Goal: Task Accomplishment & Management: Complete application form

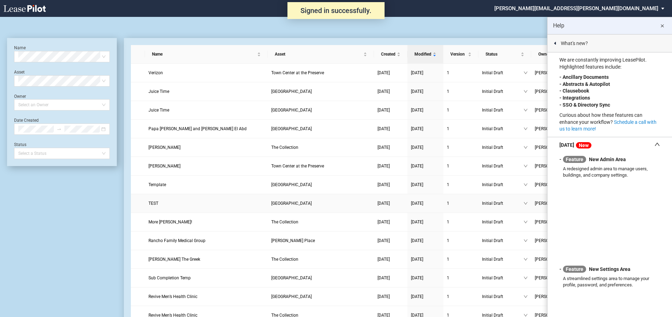
click at [151, 203] on span "TEST" at bounding box center [153, 203] width 10 height 5
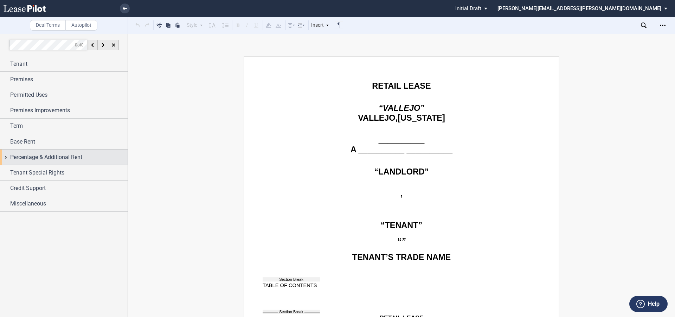
click at [23, 154] on span "Percentage & Additional Rent" at bounding box center [46, 157] width 72 height 8
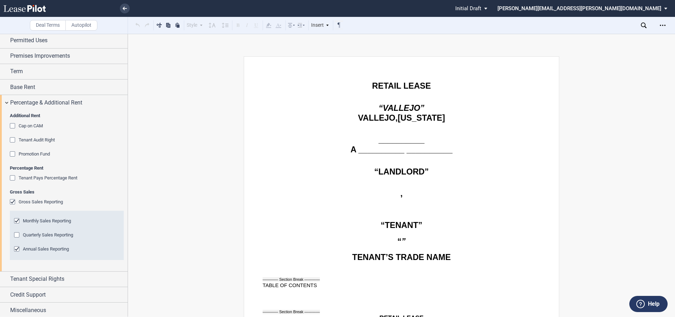
scroll to position [56, 0]
click at [12, 175] on div "Tenant Pays Percentage Rent" at bounding box center [13, 177] width 7 height 7
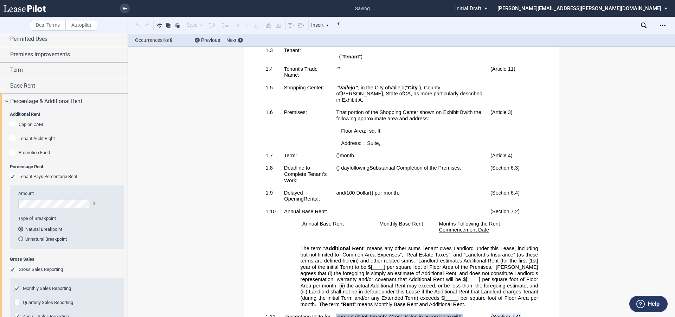
scroll to position [512, 0]
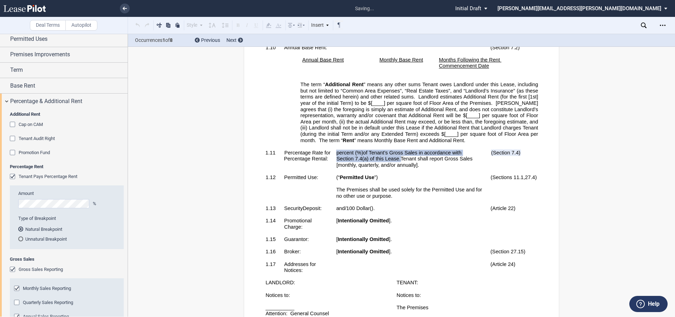
click at [20, 239] on div "Unnatural Breakpoint" at bounding box center [20, 238] width 5 height 5
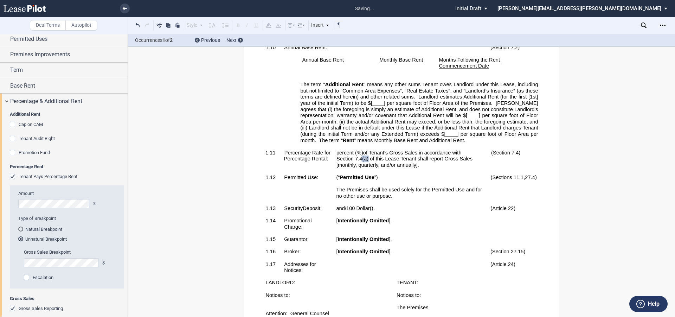
click at [20, 227] on div "Natural Breakpoint" at bounding box center [20, 229] width 5 height 5
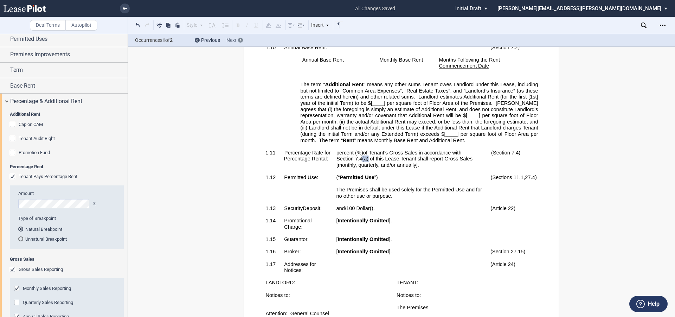
click at [233, 38] on span "Next" at bounding box center [232, 40] width 10 height 6
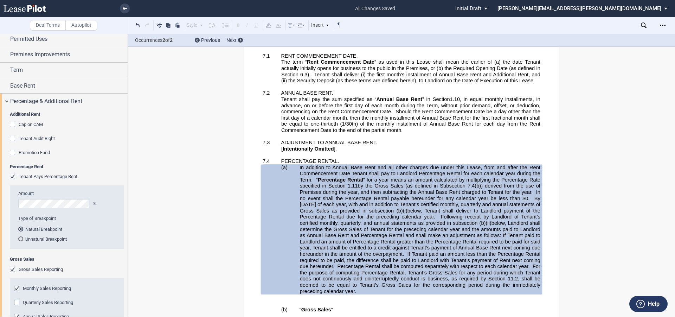
scroll to position [2907, 0]
click at [21, 237] on div "Unnatural Breakpoint" at bounding box center [20, 238] width 5 height 5
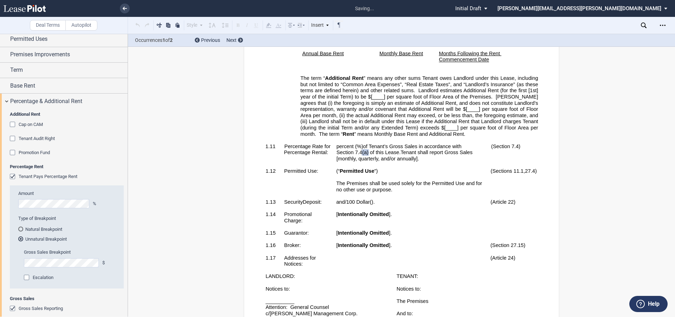
scroll to position [516, 0]
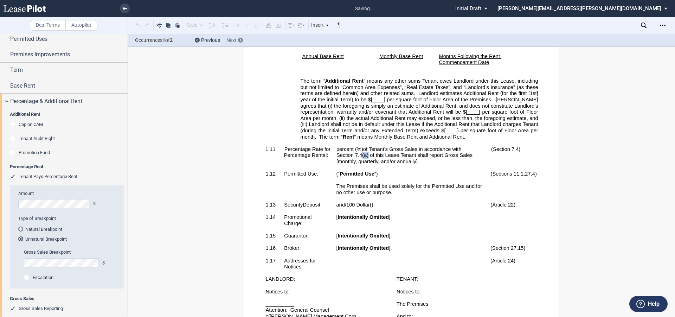
click at [233, 42] on span "Next" at bounding box center [232, 40] width 10 height 6
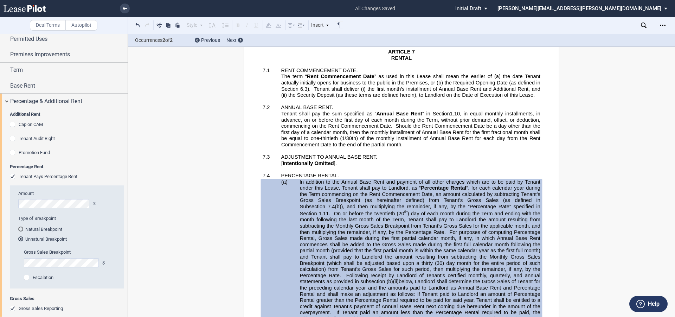
scroll to position [2879, 0]
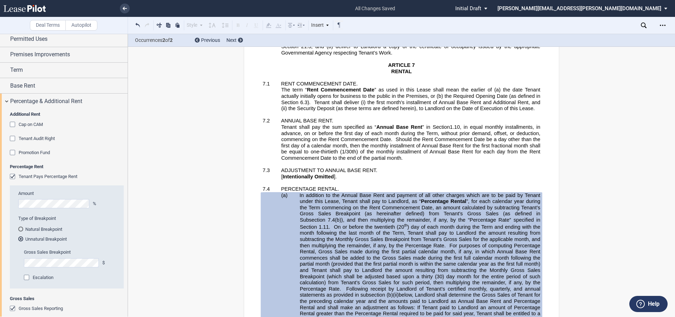
click at [20, 230] on div "Natural Breakpoint" at bounding box center [20, 229] width 5 height 5
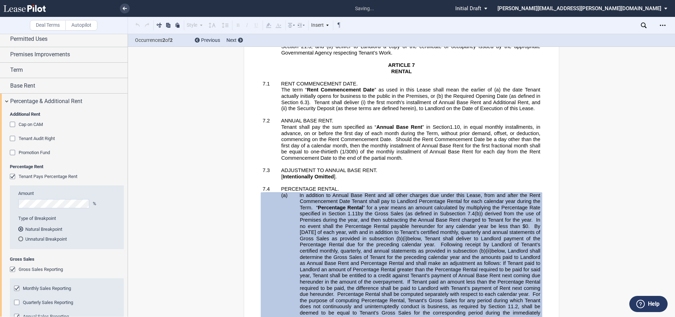
click at [20, 237] on div "Unnatural Breakpoint" at bounding box center [20, 238] width 5 height 5
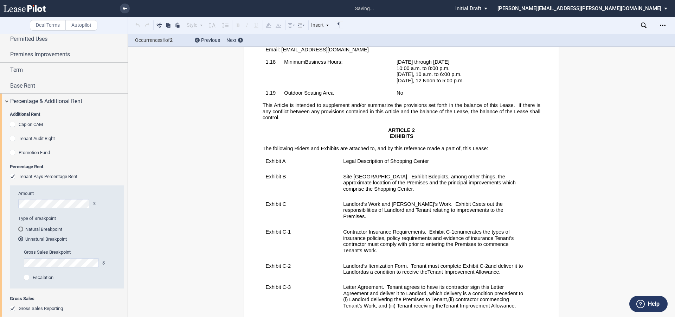
scroll to position [516, 0]
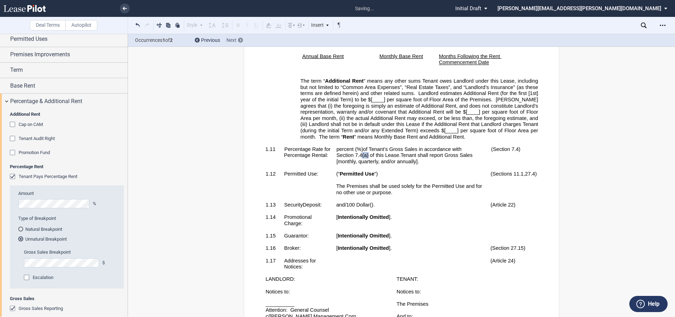
click at [231, 40] on span "Next" at bounding box center [232, 40] width 10 height 6
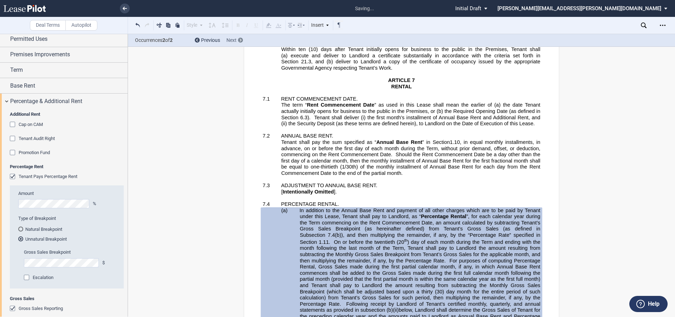
scroll to position [2950, 0]
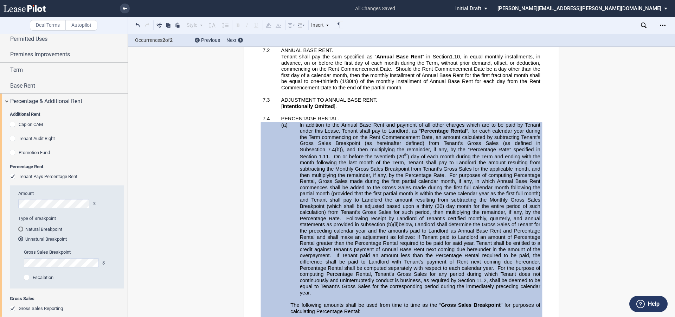
click at [19, 228] on div "Natural Breakpoint" at bounding box center [20, 229] width 5 height 5
